Goal: Book appointment/travel/reservation

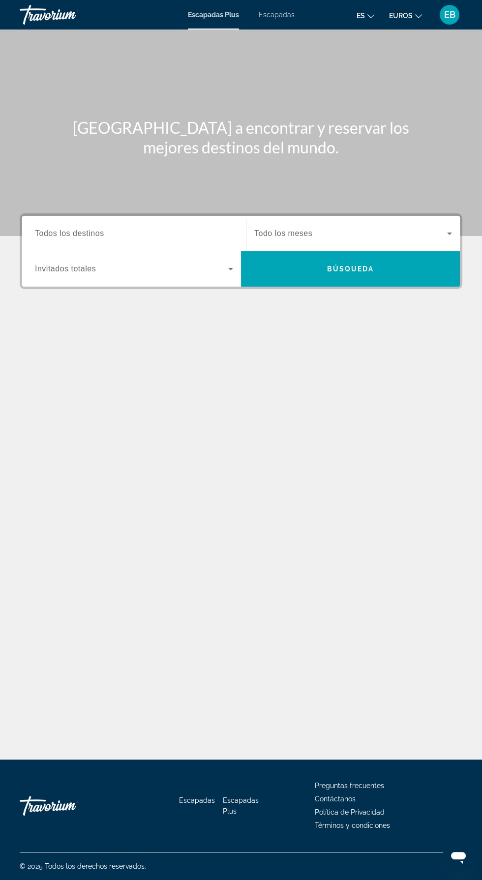
click at [131, 228] on input "Destination Todos los destinos" at bounding box center [134, 234] width 198 height 12
click at [135, 228] on input "Destination Todos los destinos" at bounding box center [134, 234] width 198 height 12
click at [298, 220] on div "Widget de búsqueda" at bounding box center [353, 234] width 198 height 28
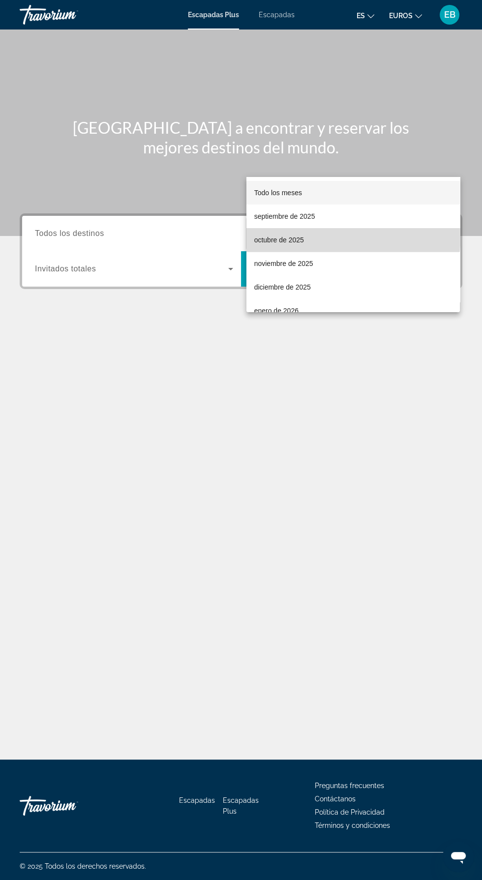
click at [289, 239] on font "octubre de 2025" at bounding box center [279, 240] width 50 height 8
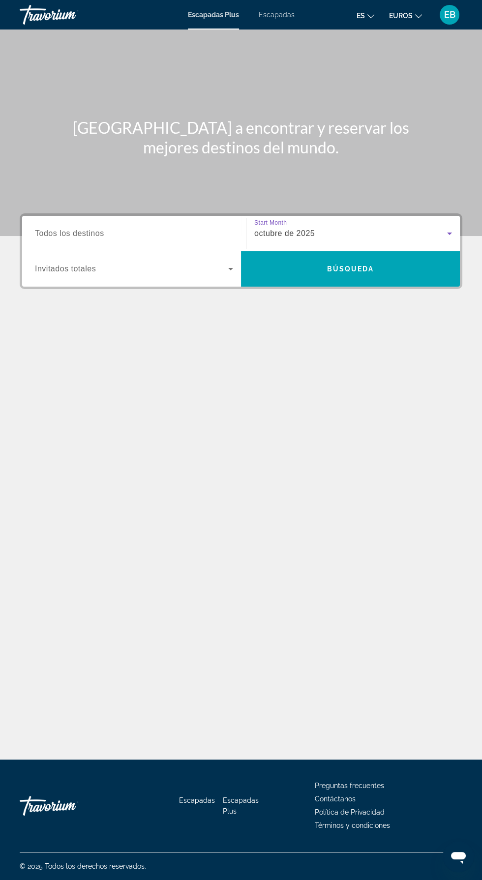
click at [183, 263] on span "Widget de búsqueda" at bounding box center [131, 269] width 193 height 12
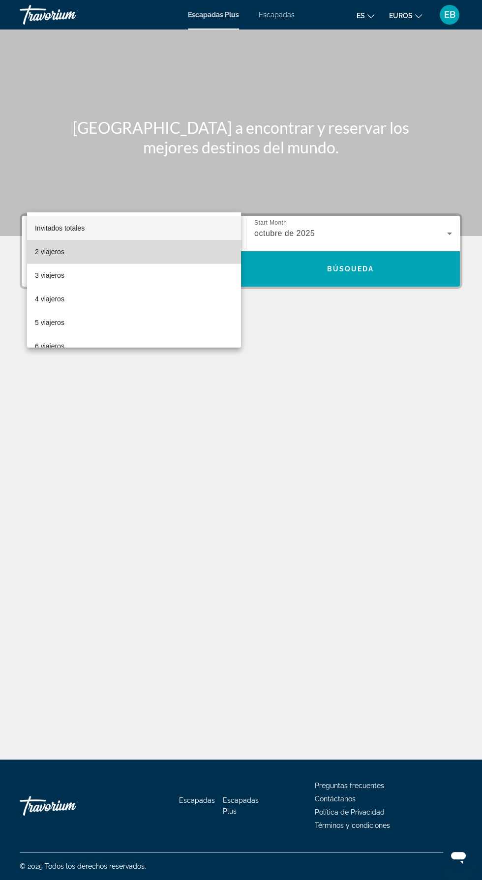
click at [138, 255] on mat-option "2 viajeros" at bounding box center [134, 252] width 214 height 24
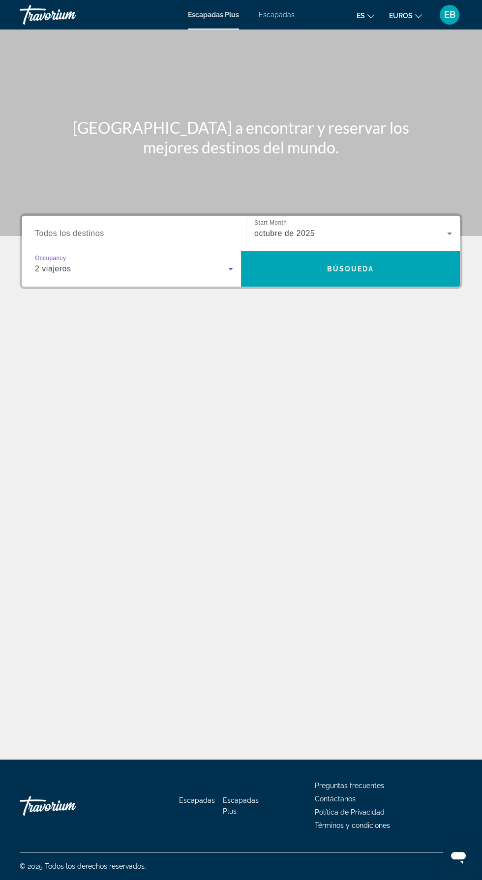
click at [154, 228] on input "Destination Todos los destinos" at bounding box center [134, 234] width 198 height 12
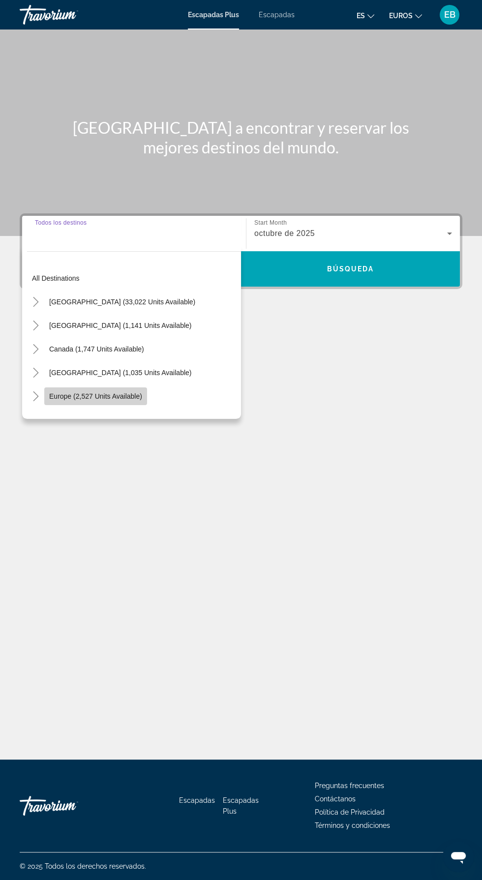
click at [112, 392] on span "Europe (2,527 units available)" at bounding box center [95, 396] width 93 height 8
type input "**********"
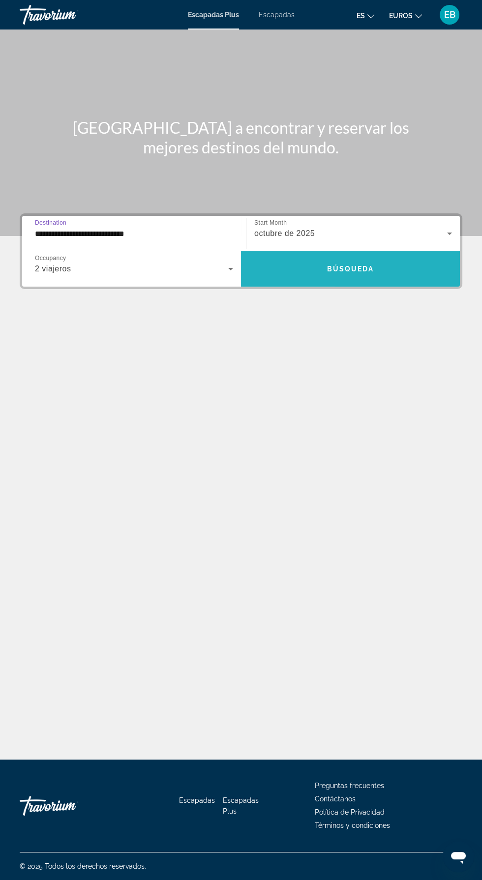
click at [336, 257] on span "Widget de búsqueda" at bounding box center [350, 269] width 219 height 24
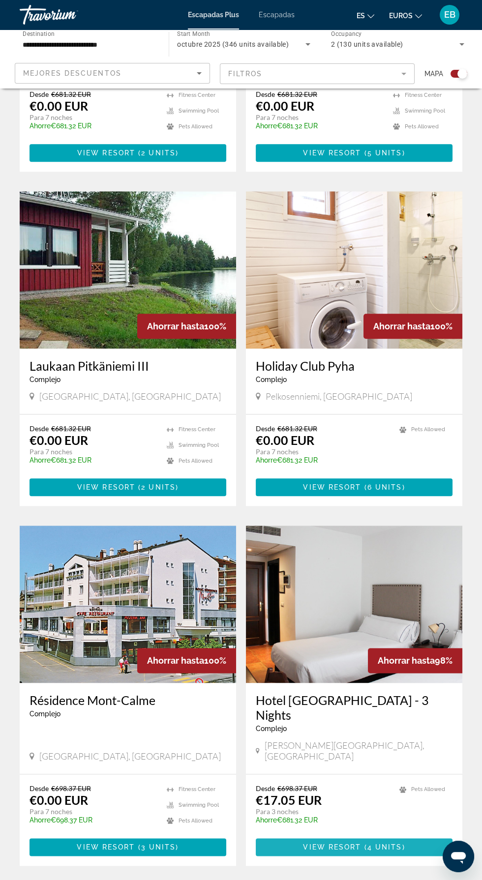
scroll to position [1558, 0]
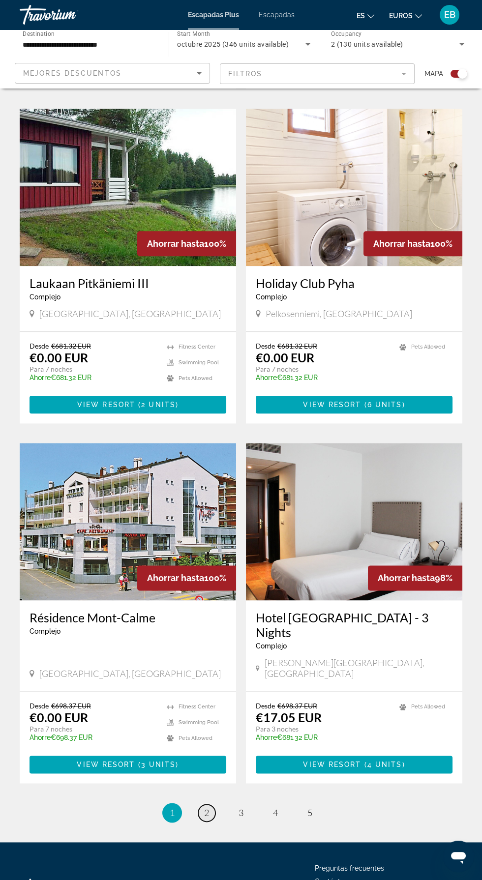
click at [206, 807] on span "2" at bounding box center [206, 812] width 5 height 11
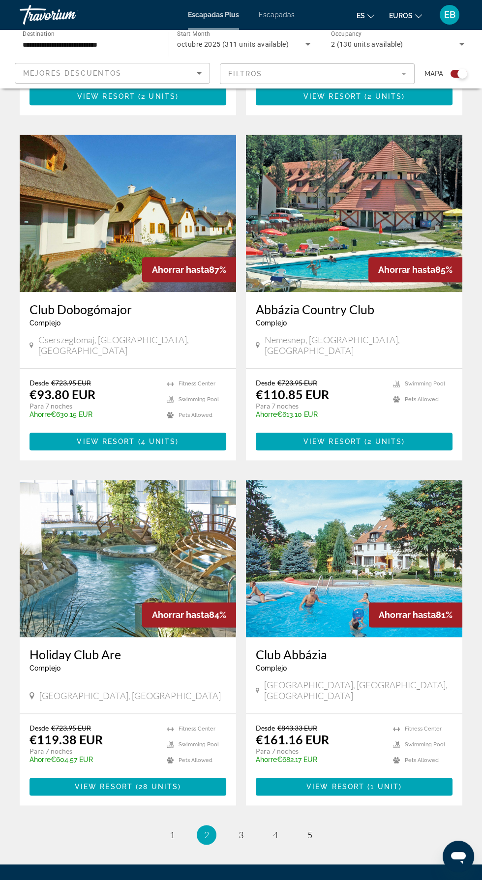
scroll to position [1543, 0]
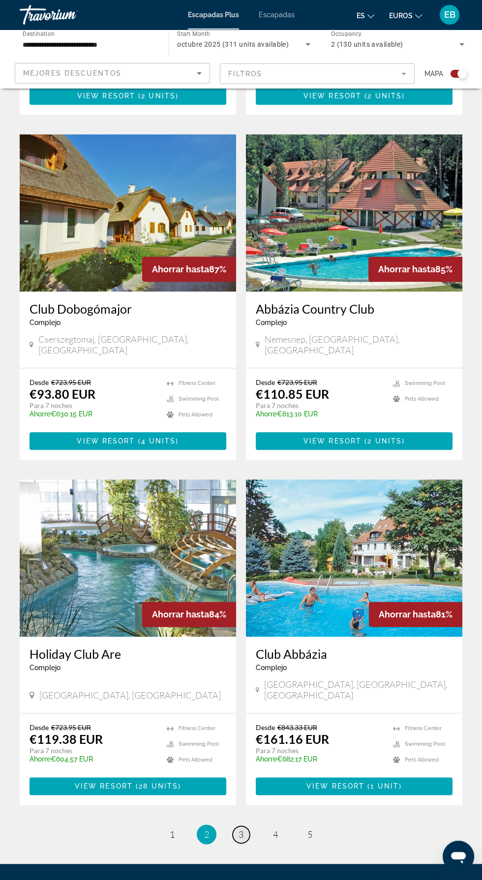
click at [240, 829] on span "3" at bounding box center [240, 834] width 5 height 11
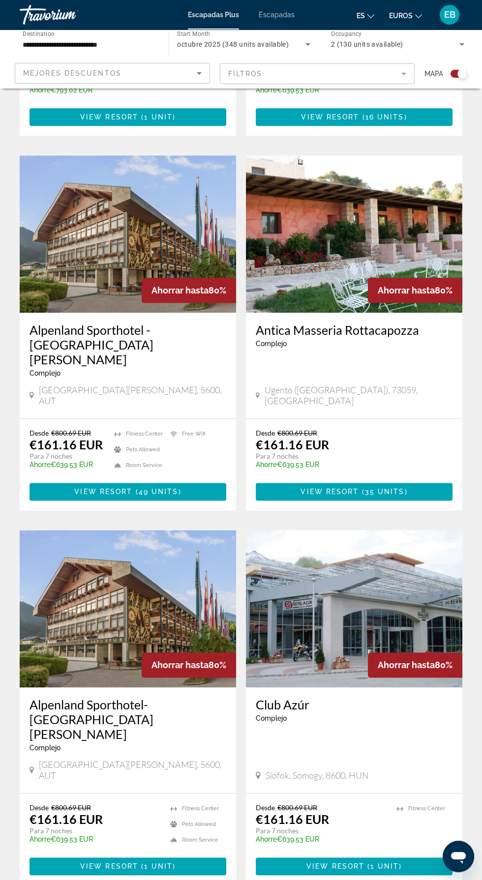
scroll to position [1587, 0]
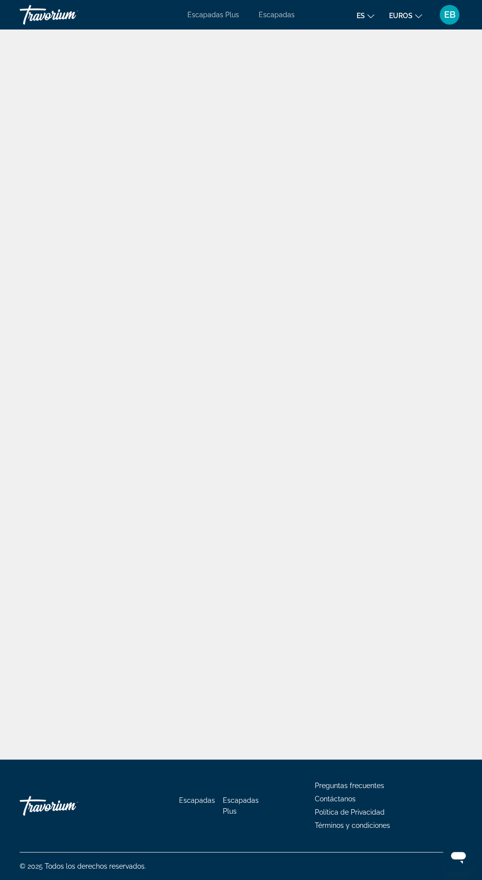
click at [275, 760] on div "Contenido principal" at bounding box center [241, 380] width 482 height 760
